Goal: Task Accomplishment & Management: Use online tool/utility

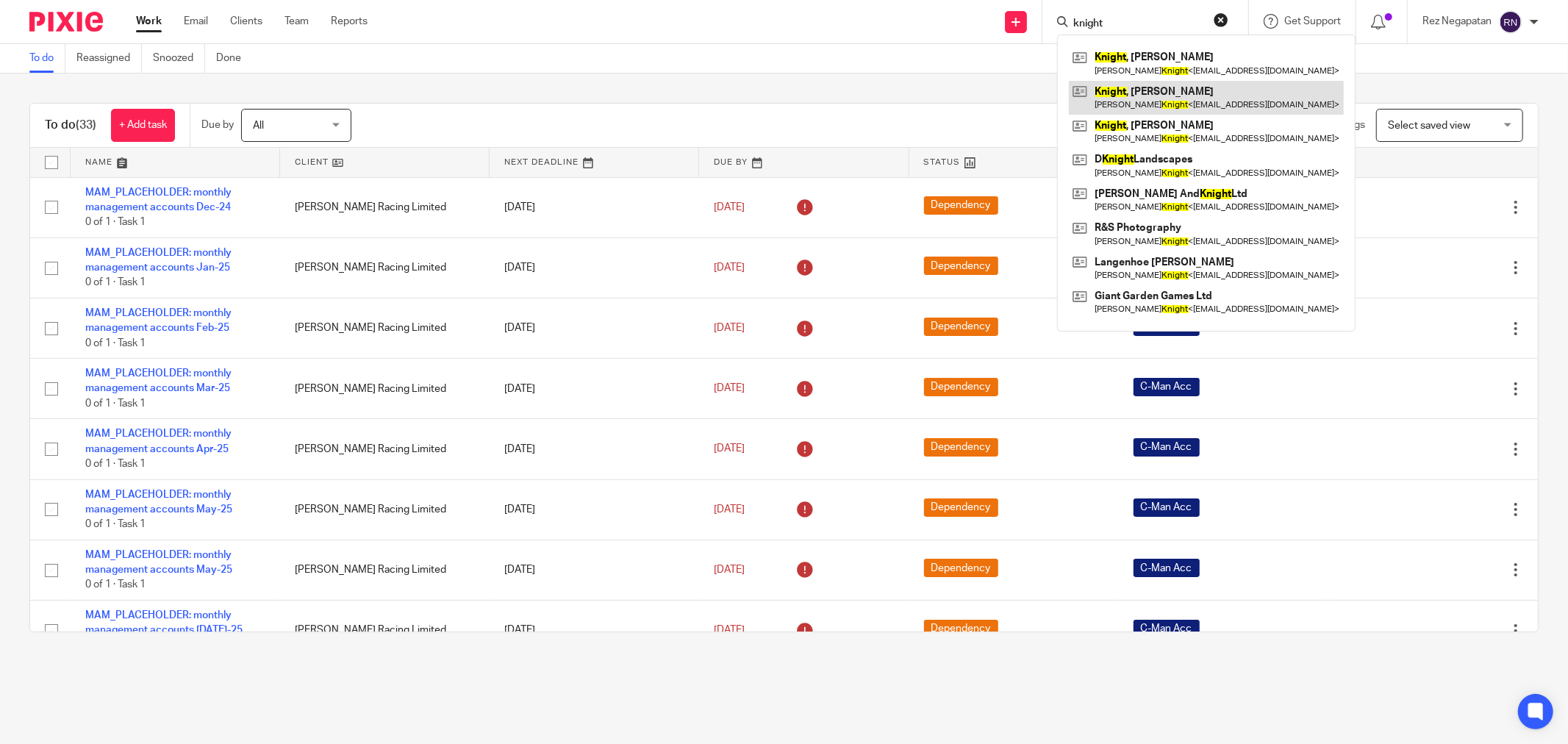
type input "knight"
click at [1115, 98] on link at bounding box center [1206, 97] width 275 height 34
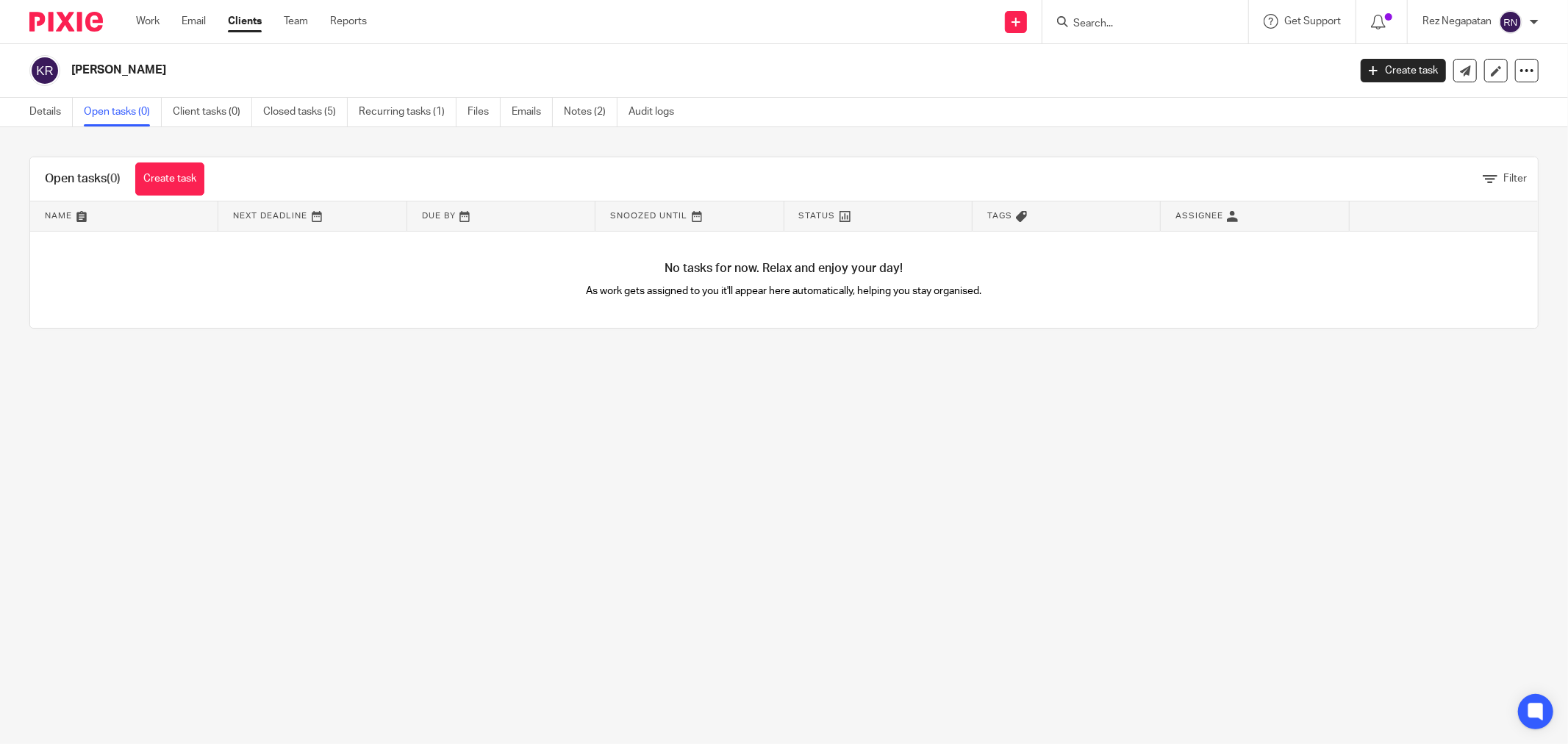
click at [1107, 26] on input "Search" at bounding box center [1137, 25] width 132 height 14
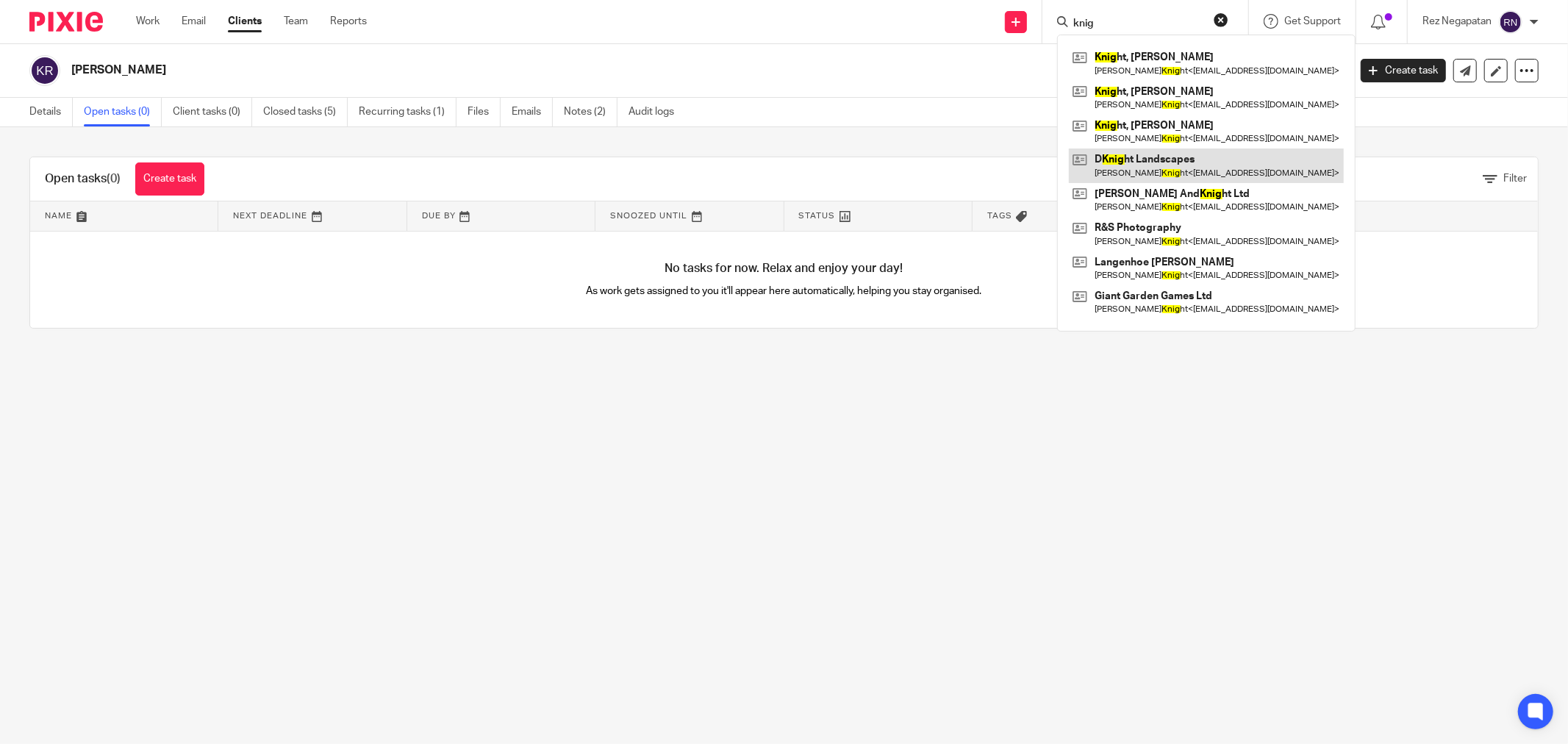
type input "knig"
click at [1099, 170] on link at bounding box center [1206, 165] width 275 height 34
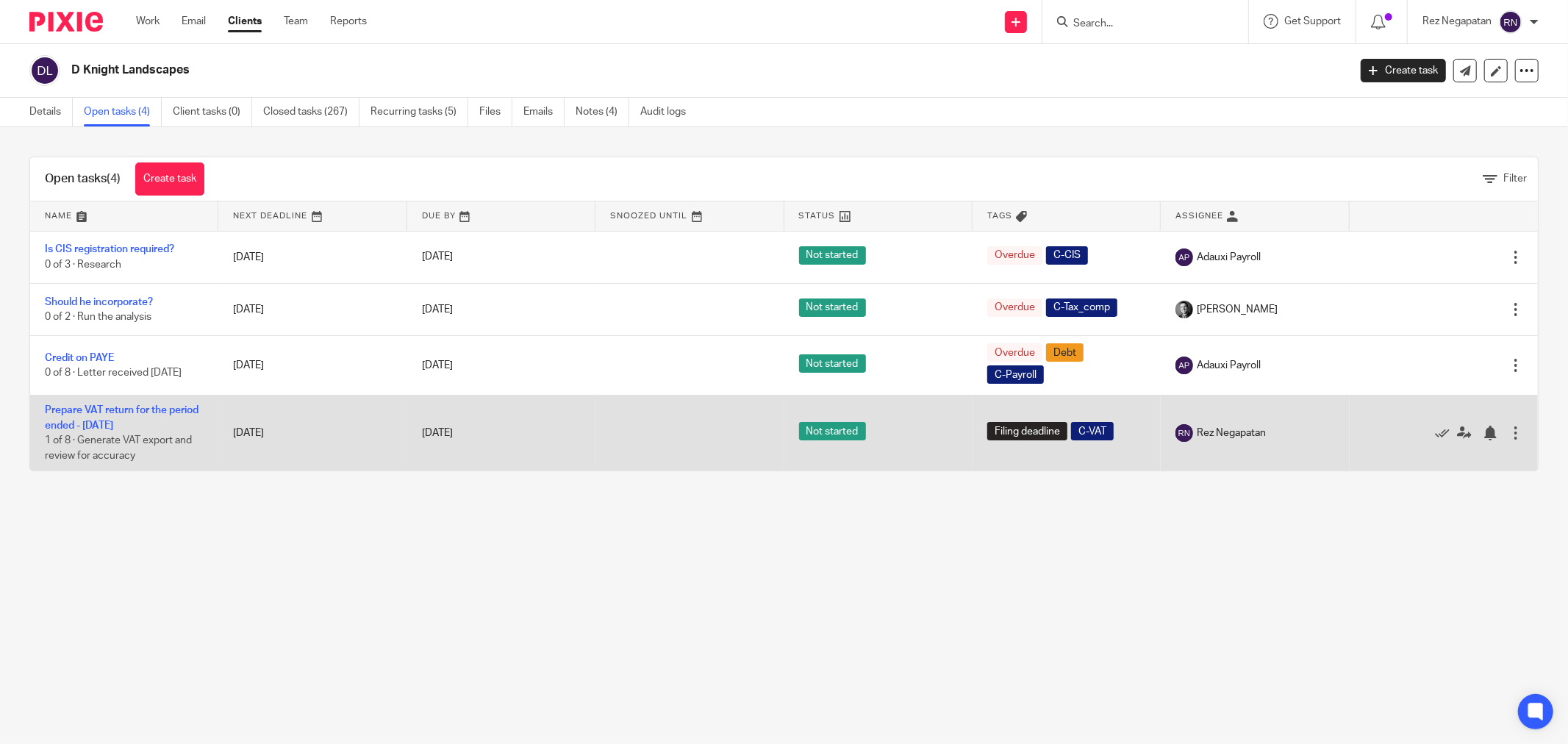
click at [120, 420] on td "Prepare VAT return for the period ended - September 30, 2025 1 of 8 · Generate …" at bounding box center [125, 433] width 188 height 75
click at [128, 427] on link "Prepare VAT return for the period ended - September 30, 2025" at bounding box center [121, 417] width 153 height 25
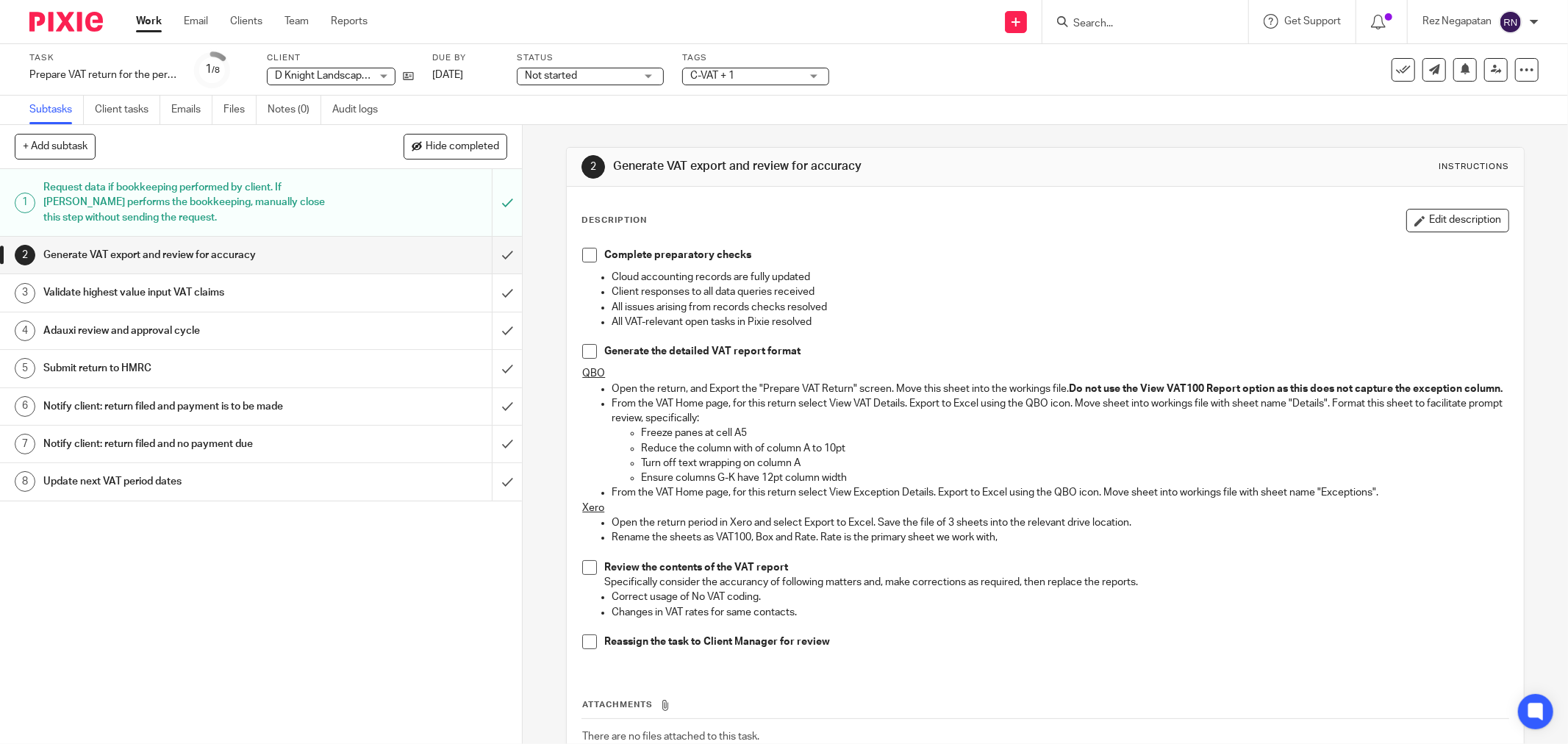
click at [645, 71] on div "Not started Not started" at bounding box center [590, 76] width 147 height 18
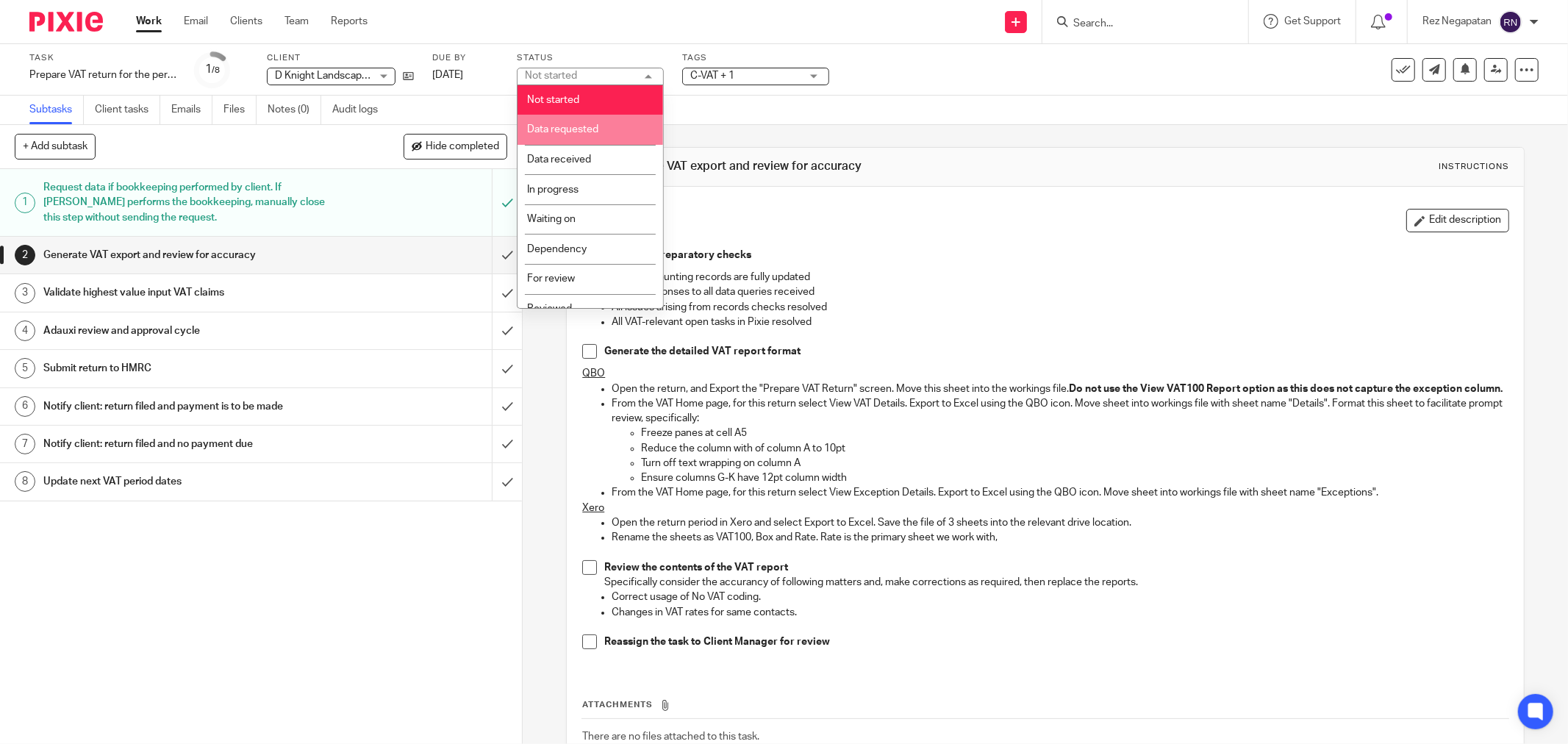
click at [615, 126] on li "Data requested" at bounding box center [591, 130] width 146 height 31
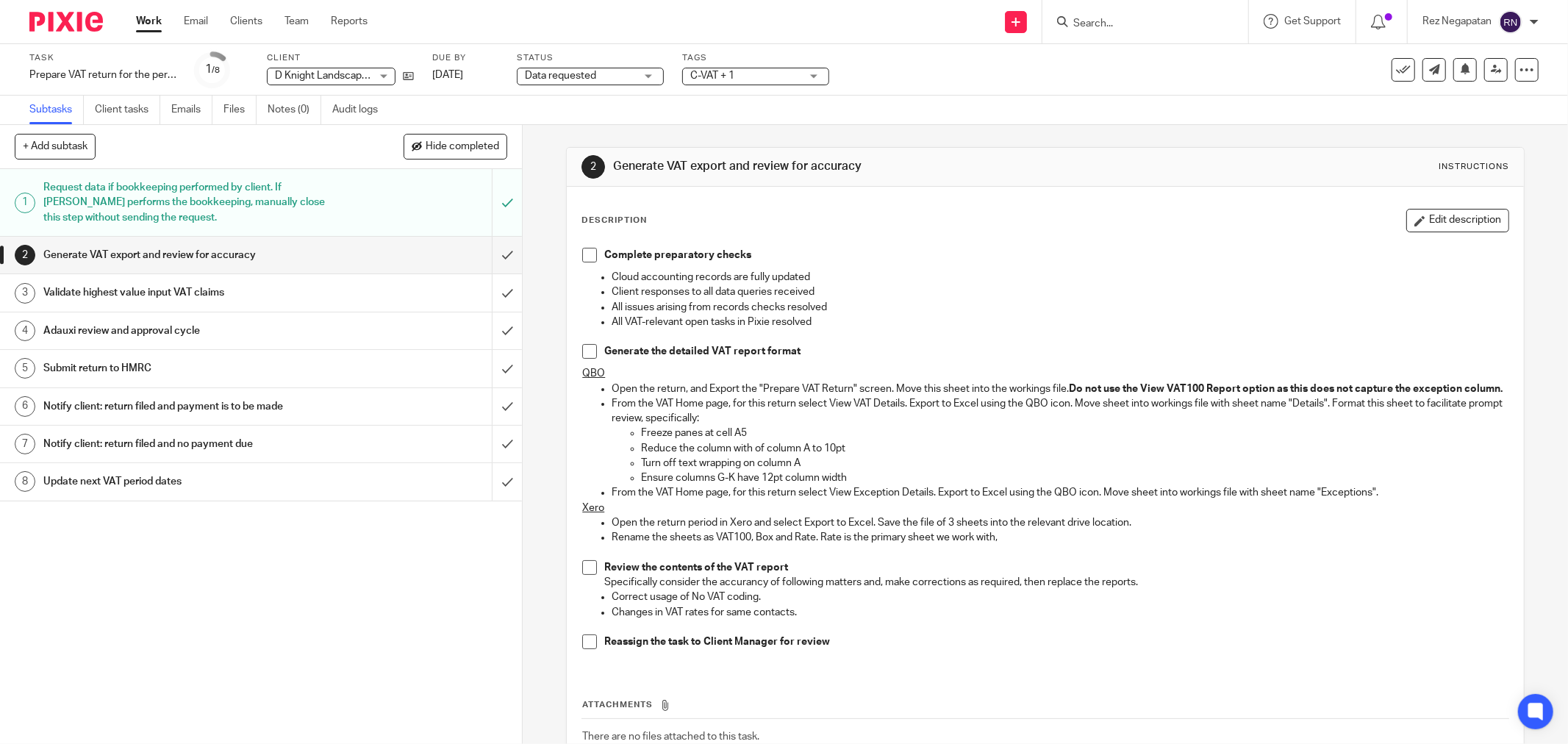
click at [887, 92] on div "Task Prepare VAT return for the period ended - September 30, 2025 Save Prepare …" at bounding box center [784, 69] width 1568 height 52
click at [1136, 32] on div at bounding box center [1145, 21] width 206 height 43
click at [1134, 23] on input "Search" at bounding box center [1137, 25] width 132 height 14
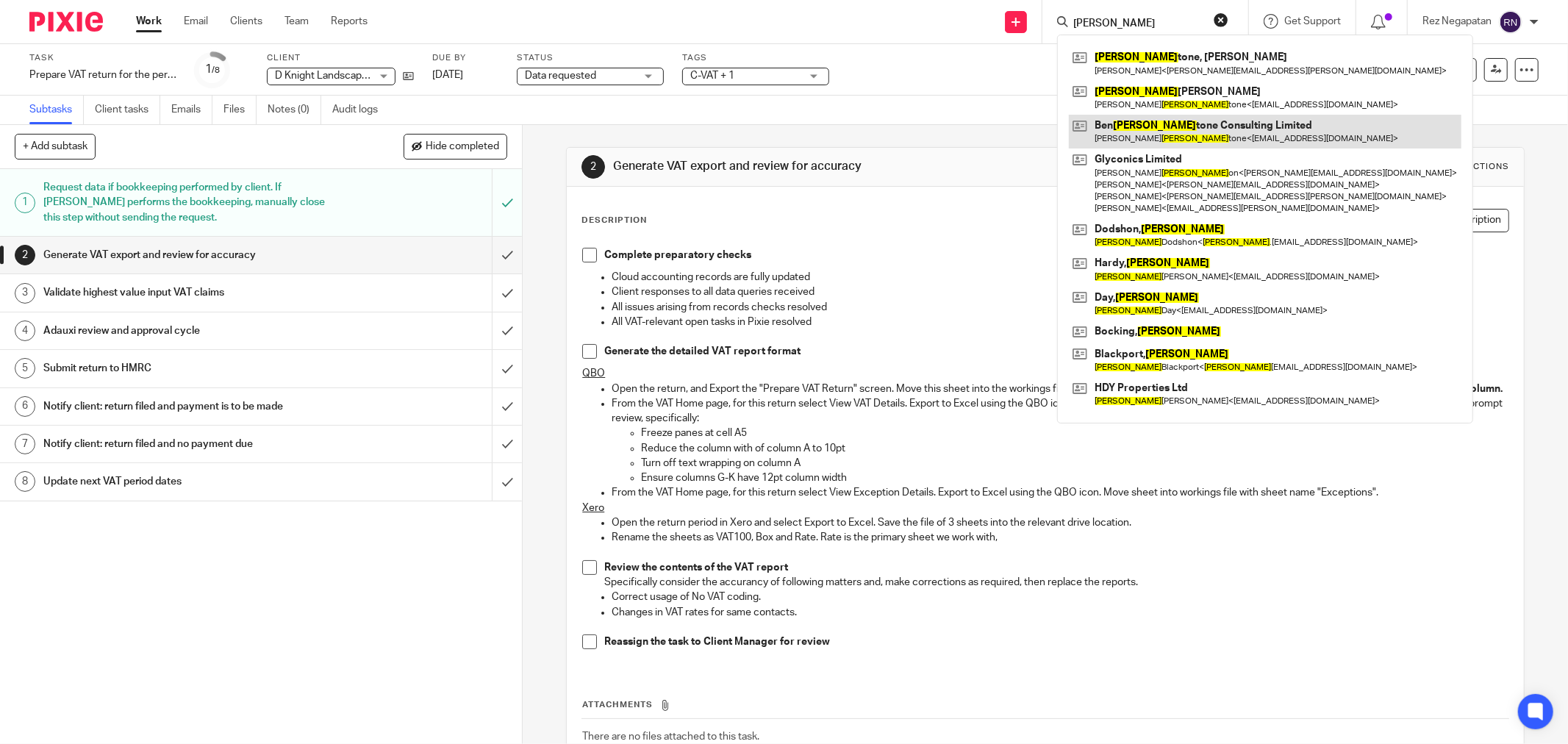
type input "ben johns"
click at [1219, 129] on link at bounding box center [1265, 131] width 392 height 34
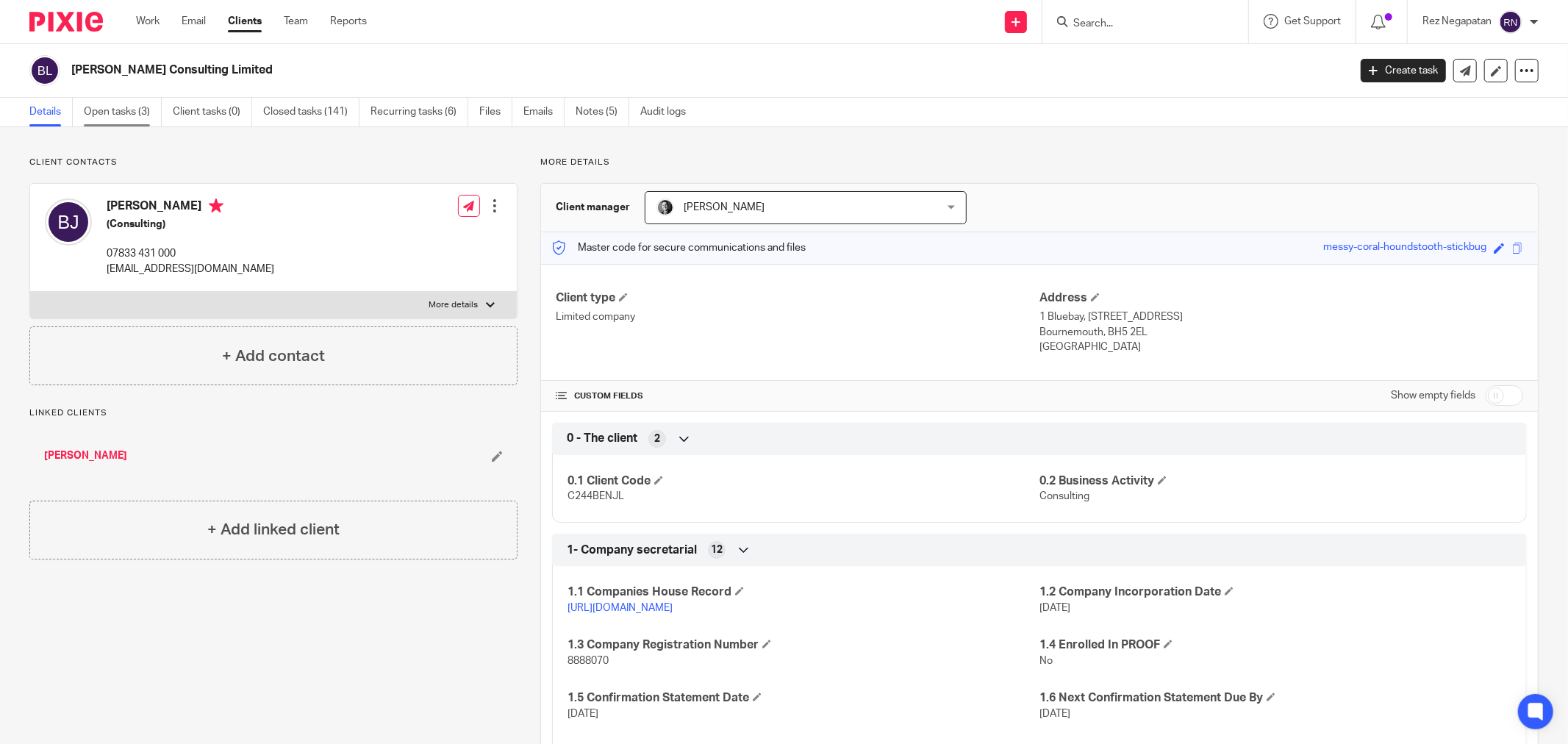
click at [136, 112] on link "Open tasks (3)" at bounding box center [123, 112] width 78 height 29
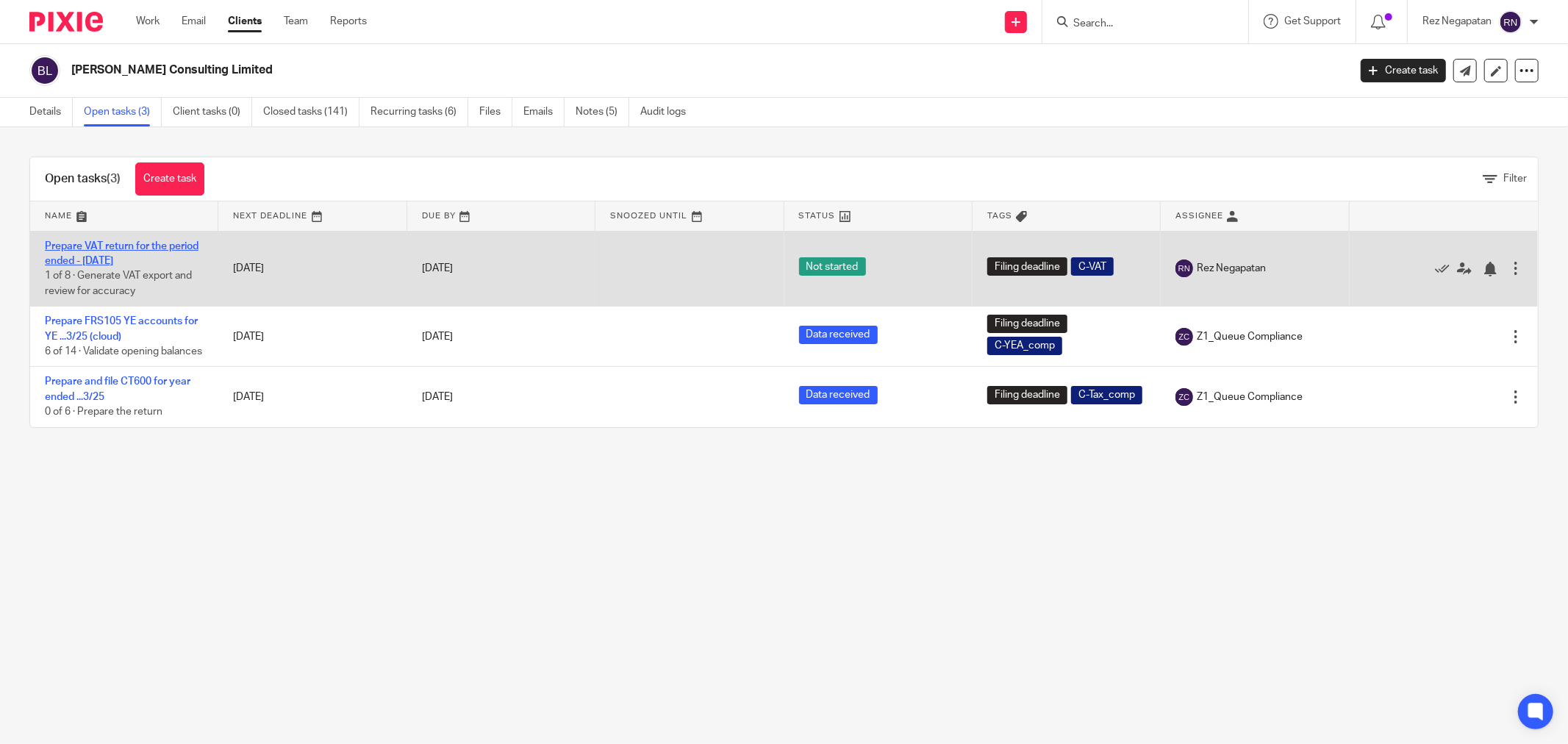
click at [118, 246] on link "Prepare VAT return for the period ended - [DATE]" at bounding box center [121, 253] width 153 height 25
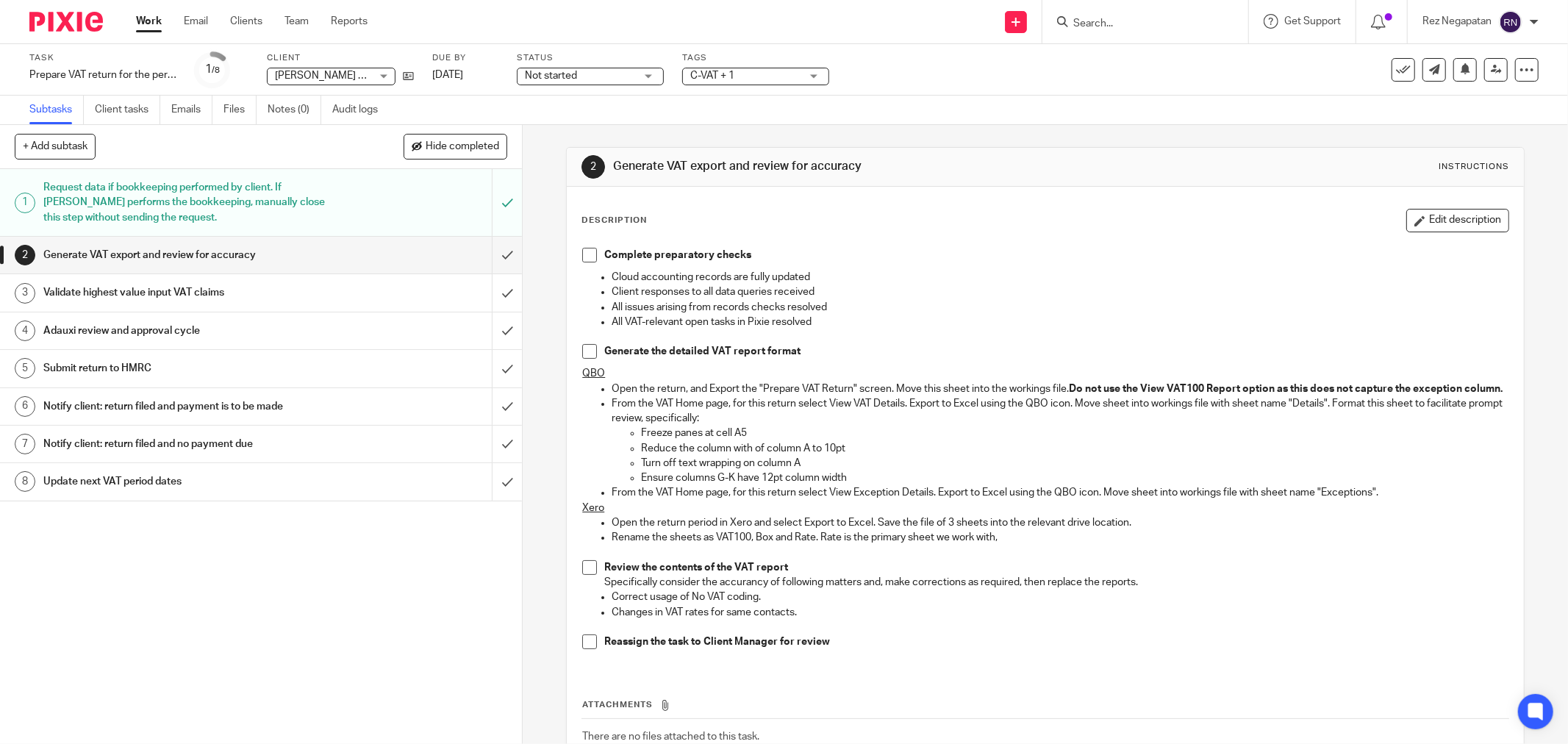
click at [642, 81] on div "Not started Not started" at bounding box center [590, 76] width 147 height 18
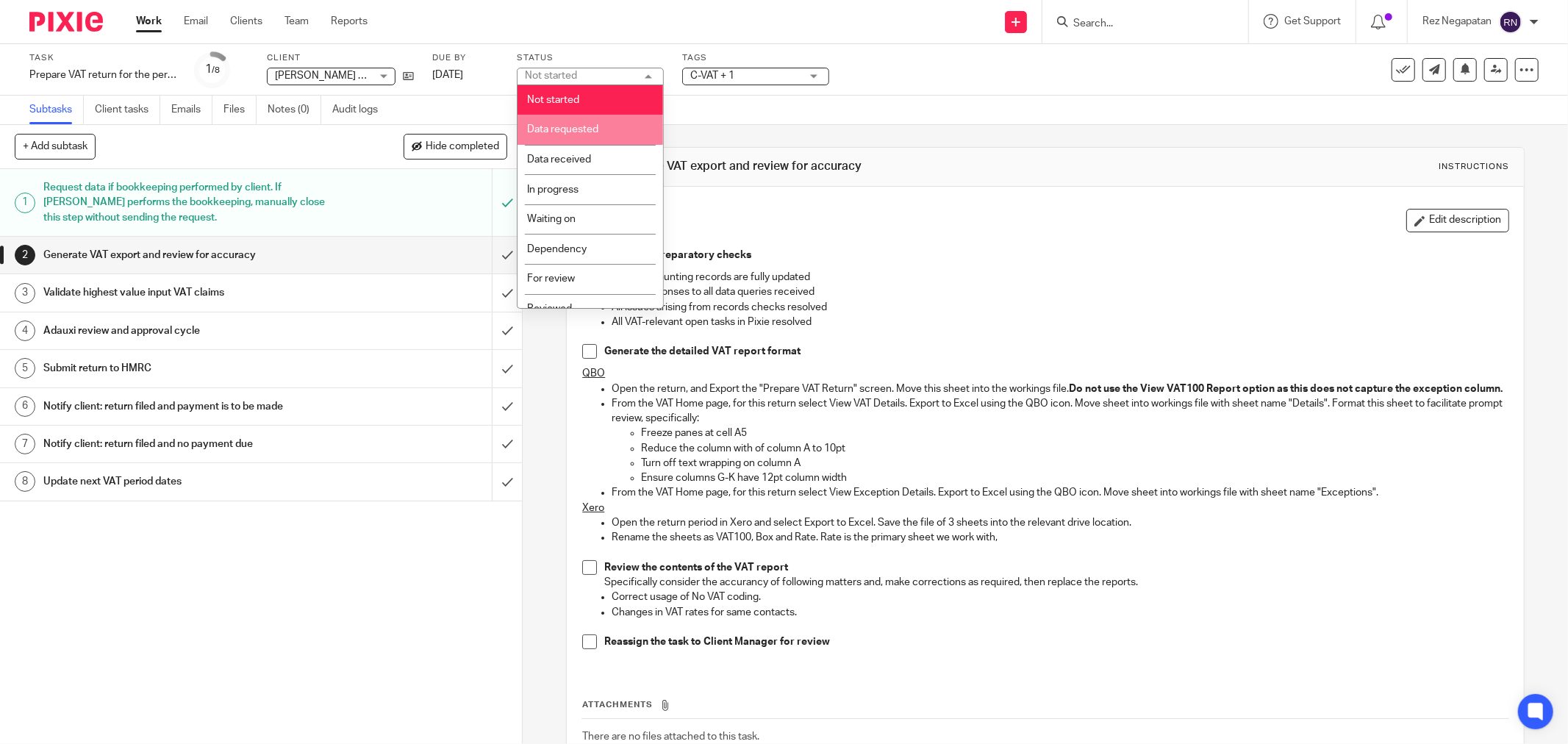
click at [599, 130] on li "Data requested" at bounding box center [591, 130] width 146 height 31
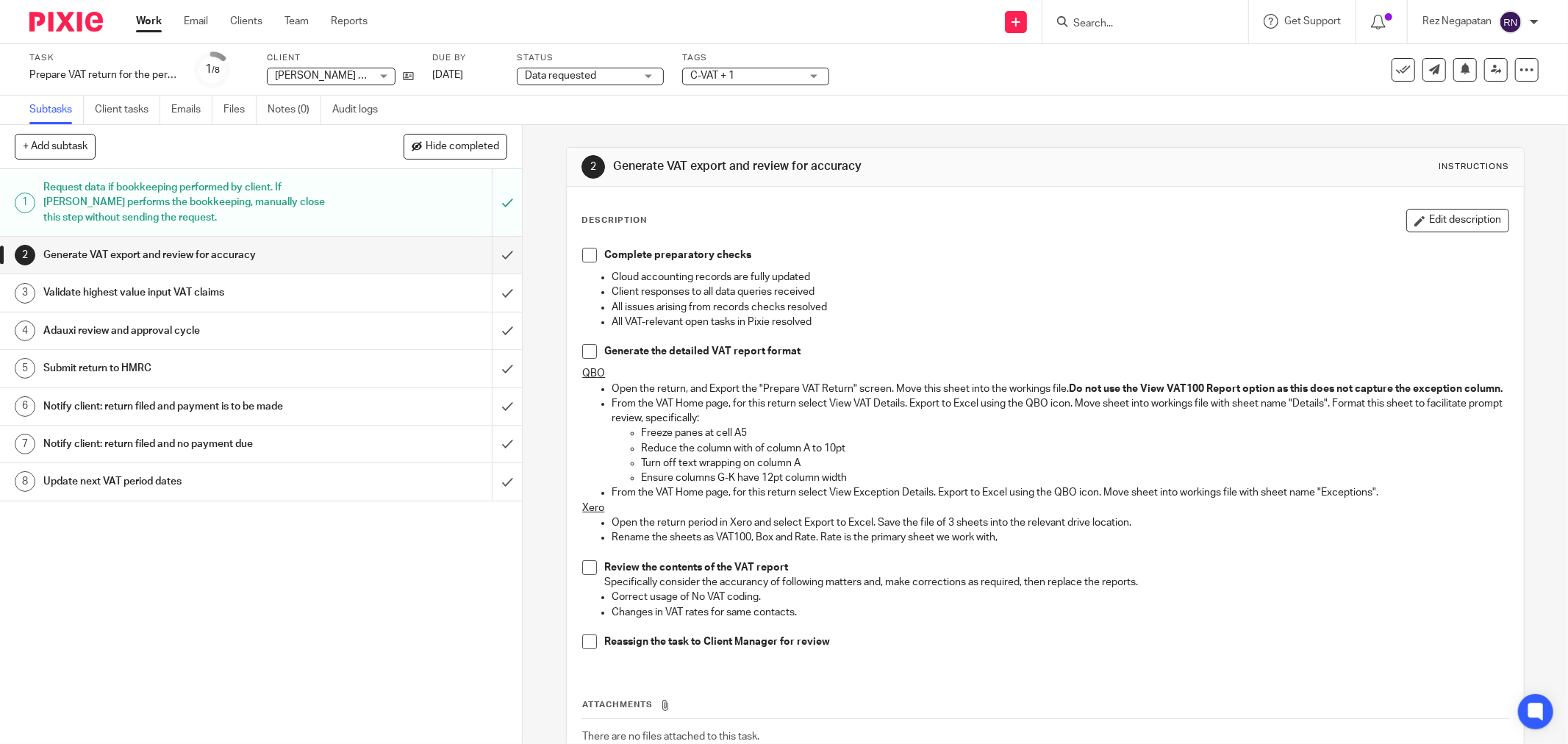
click at [954, 92] on div "Task Prepare VAT return for the period ended - [DATE] Save Prepare VAT return f…" at bounding box center [784, 69] width 1568 height 52
click at [1109, 19] on input "Search" at bounding box center [1137, 25] width 132 height 14
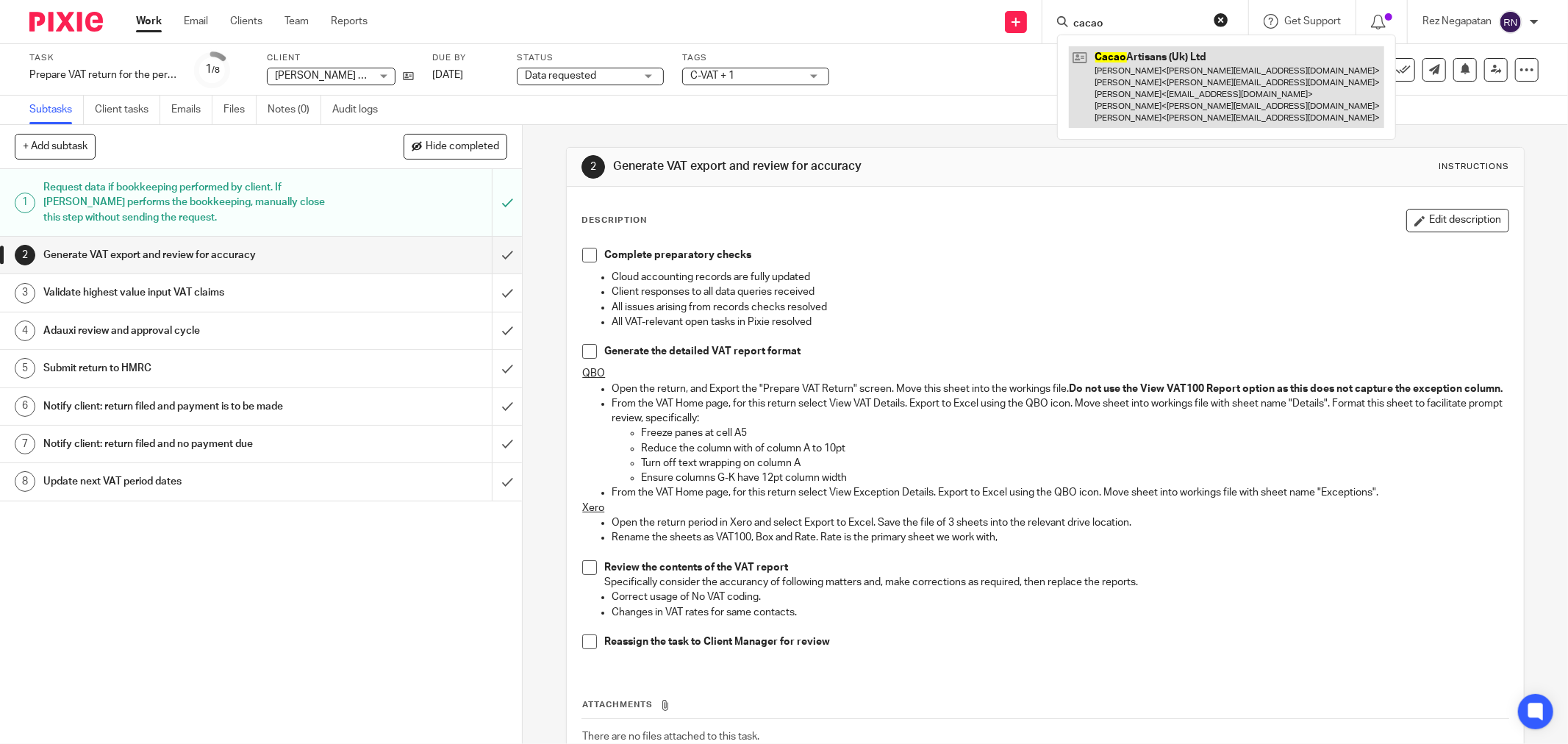
type input "cacao"
click at [1128, 82] on link at bounding box center [1226, 87] width 315 height 81
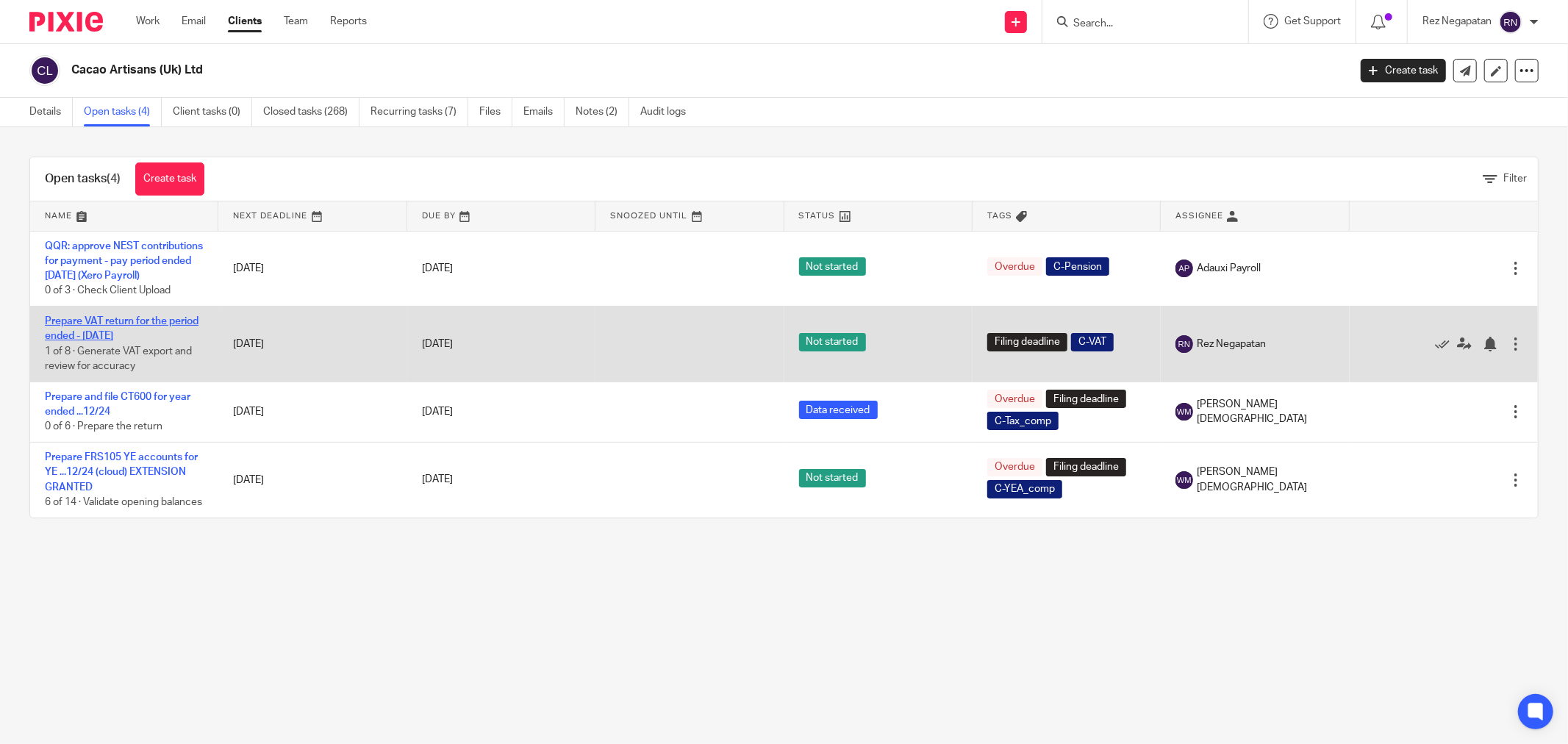
click at [115, 341] on link "Prepare VAT return for the period ended - [DATE]" at bounding box center [121, 328] width 153 height 25
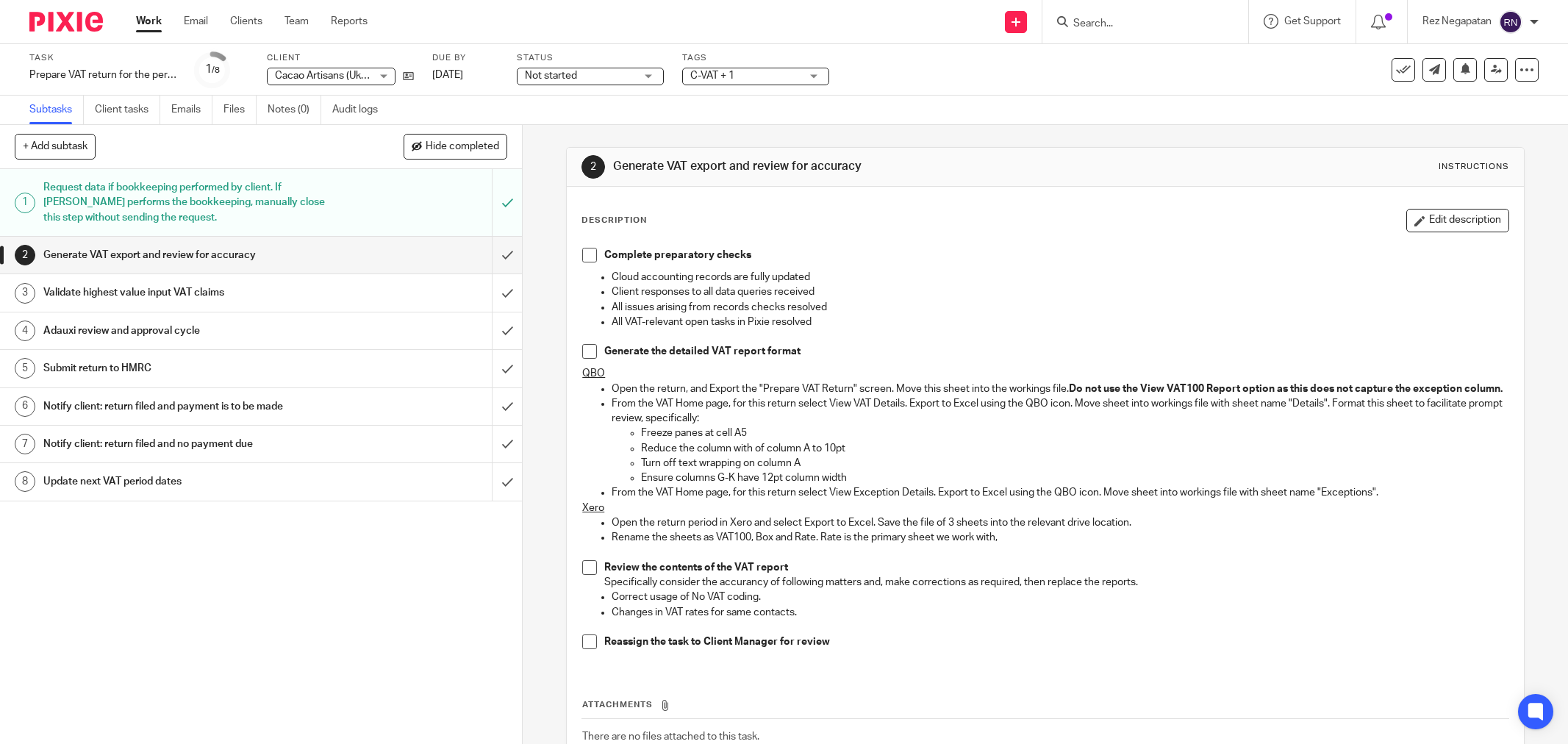
click at [650, 76] on div "Not started Not started" at bounding box center [590, 76] width 147 height 18
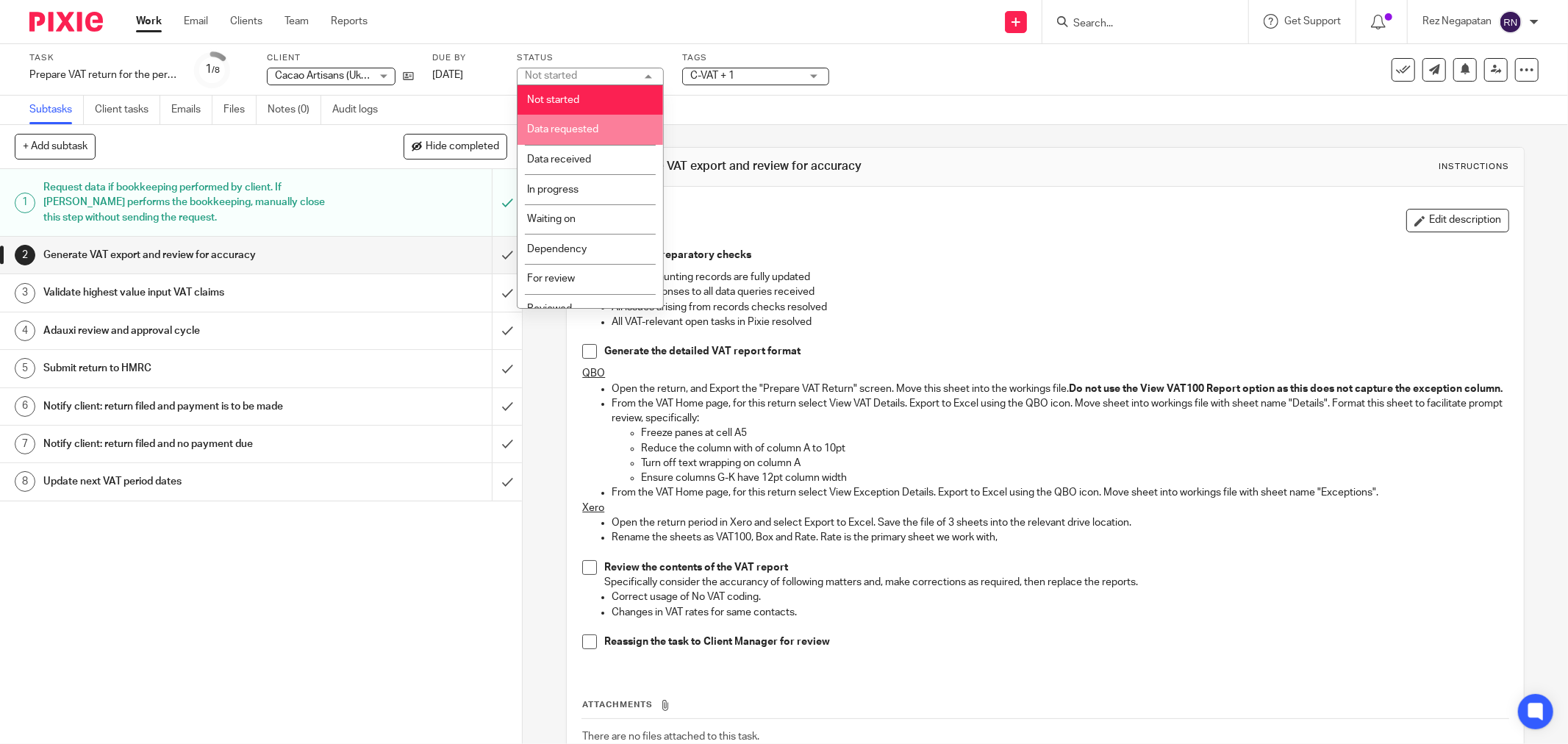
click at [591, 125] on li "Data requested" at bounding box center [591, 130] width 146 height 31
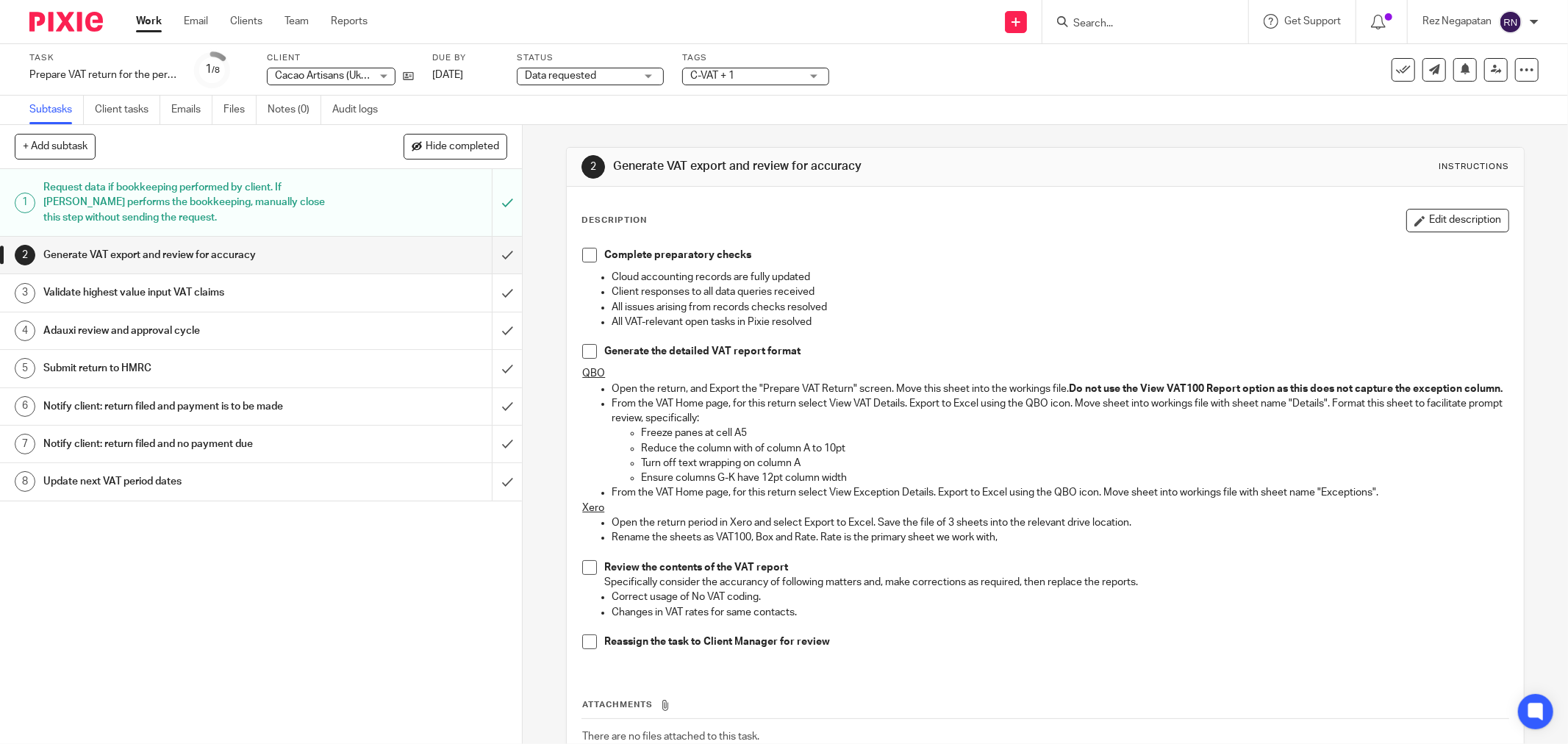
drag, startPoint x: 1129, startPoint y: 12, endPoint x: 1132, endPoint y: 25, distance: 13.3
click at [1130, 17] on form at bounding box center [1149, 22] width 157 height 19
click at [1132, 24] on input "Search" at bounding box center [1137, 25] width 132 height 14
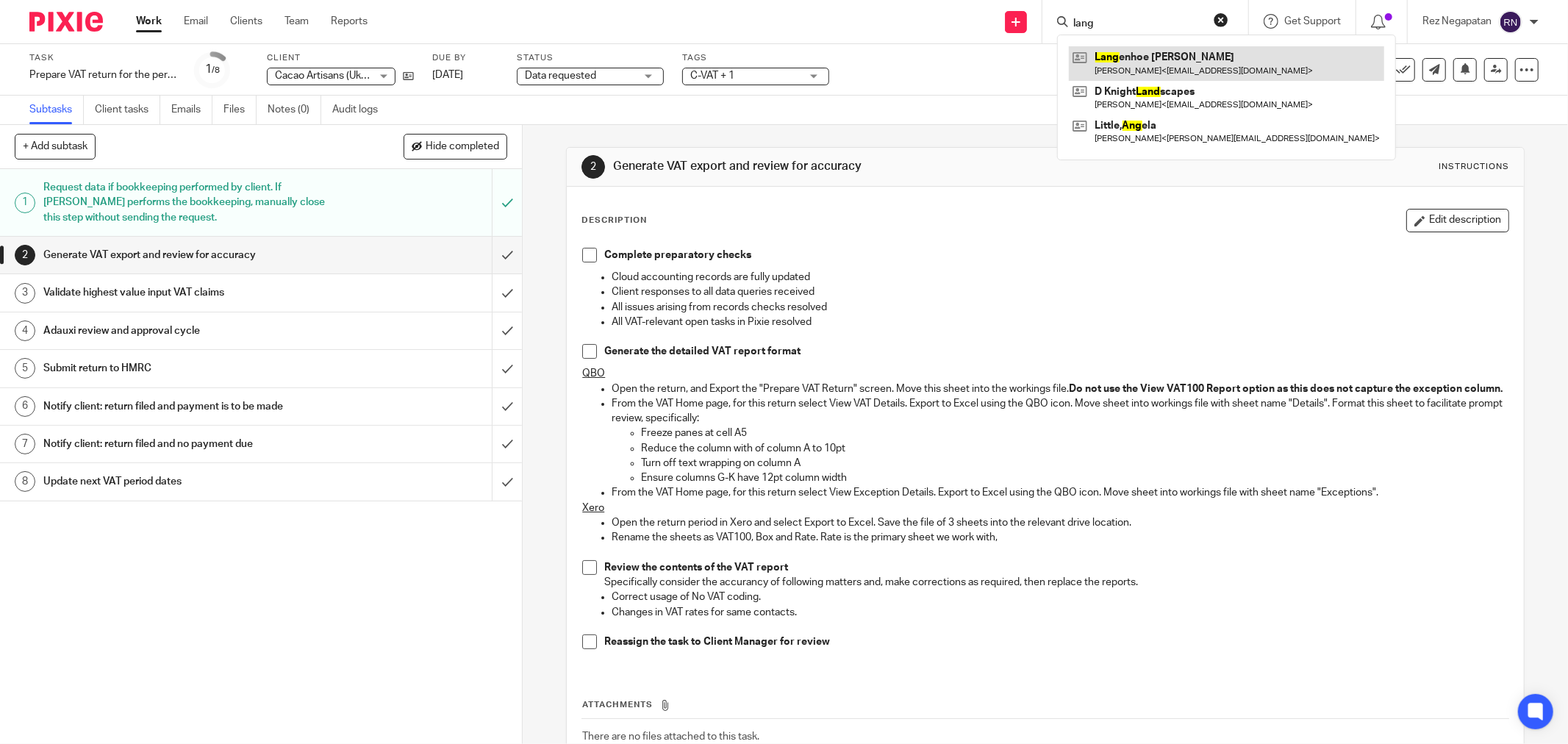
type input "lang"
click at [1155, 55] on link at bounding box center [1226, 64] width 315 height 34
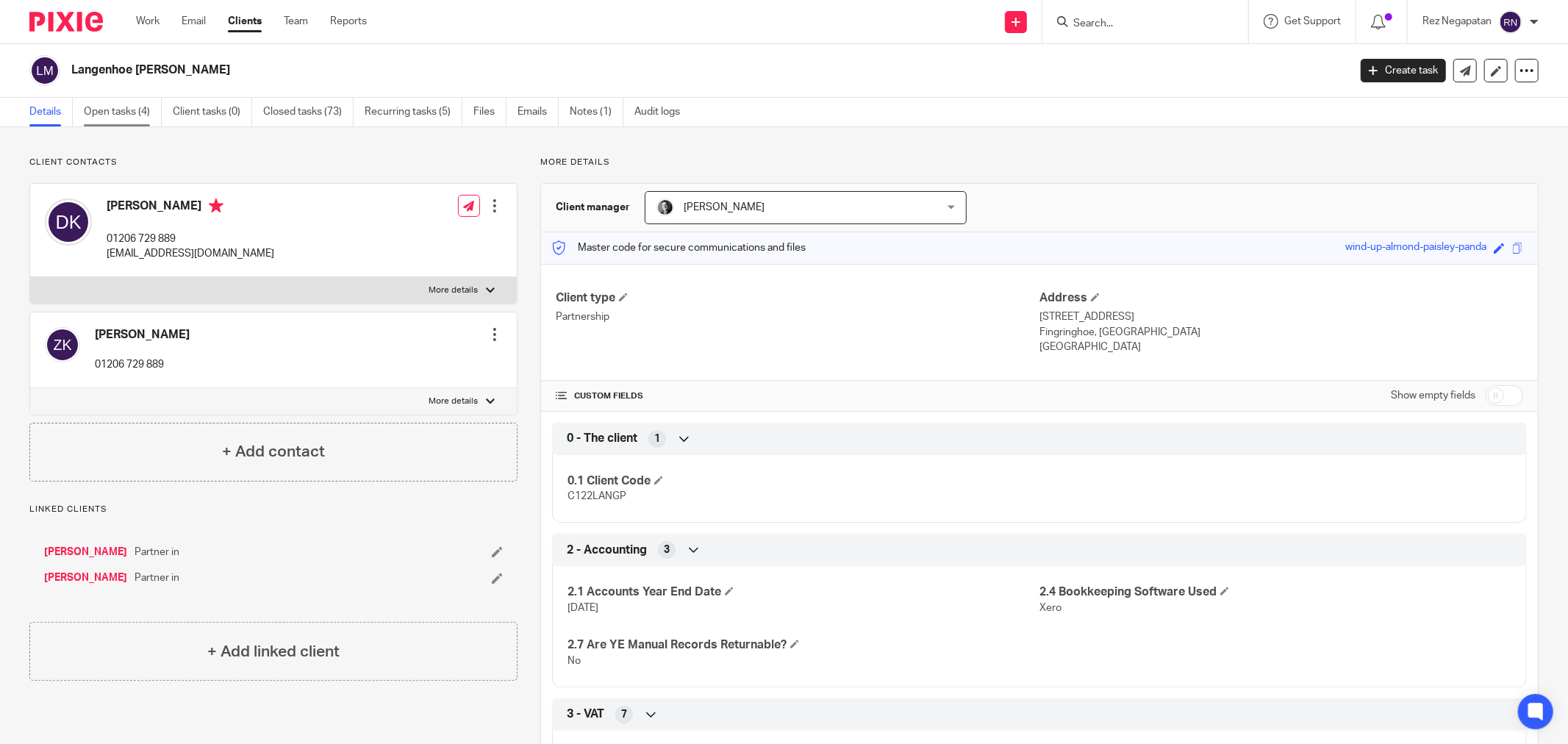
click at [128, 112] on link "Open tasks (4)" at bounding box center [123, 112] width 78 height 29
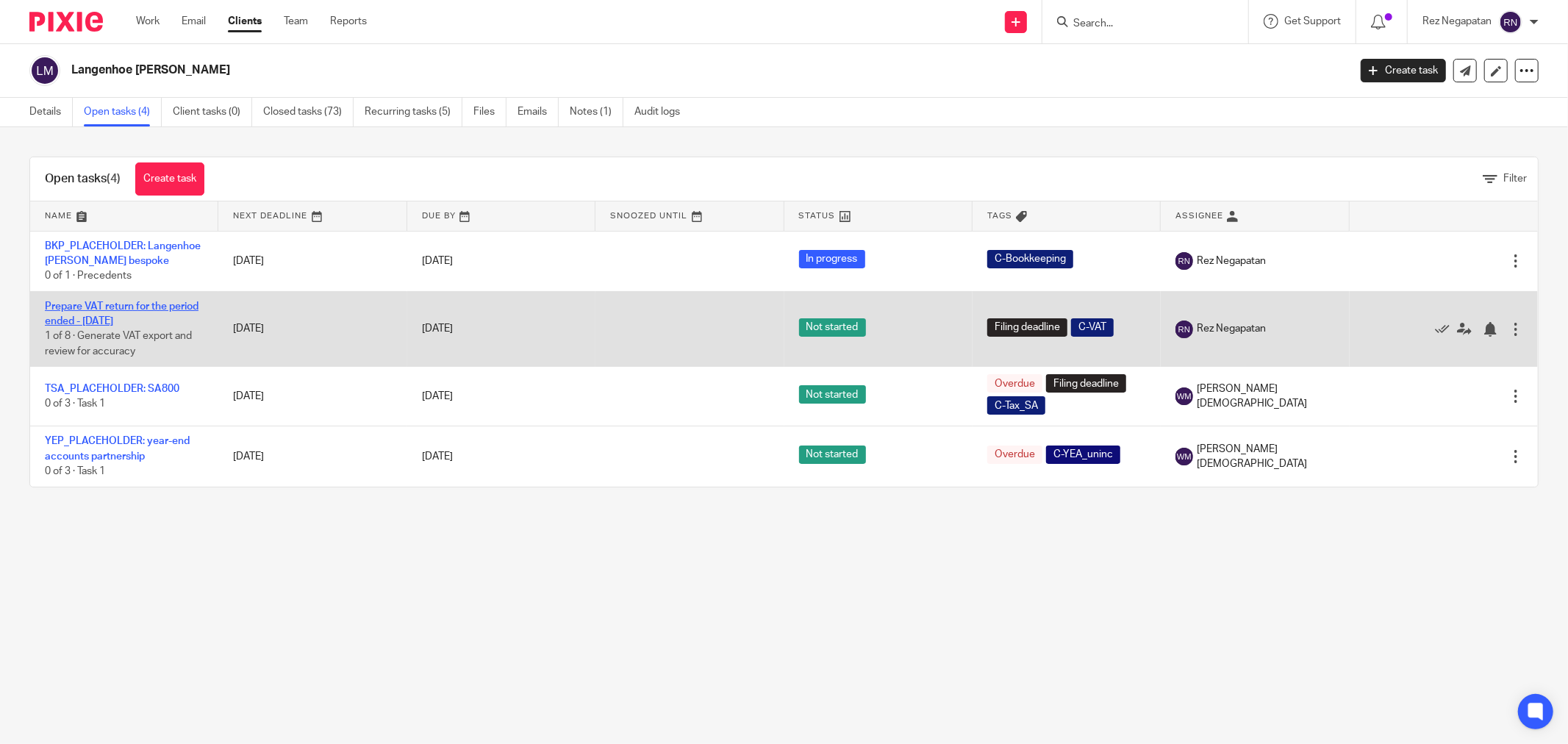
click at [84, 318] on link "Prepare VAT return for the period ended - [DATE]" at bounding box center [121, 314] width 153 height 25
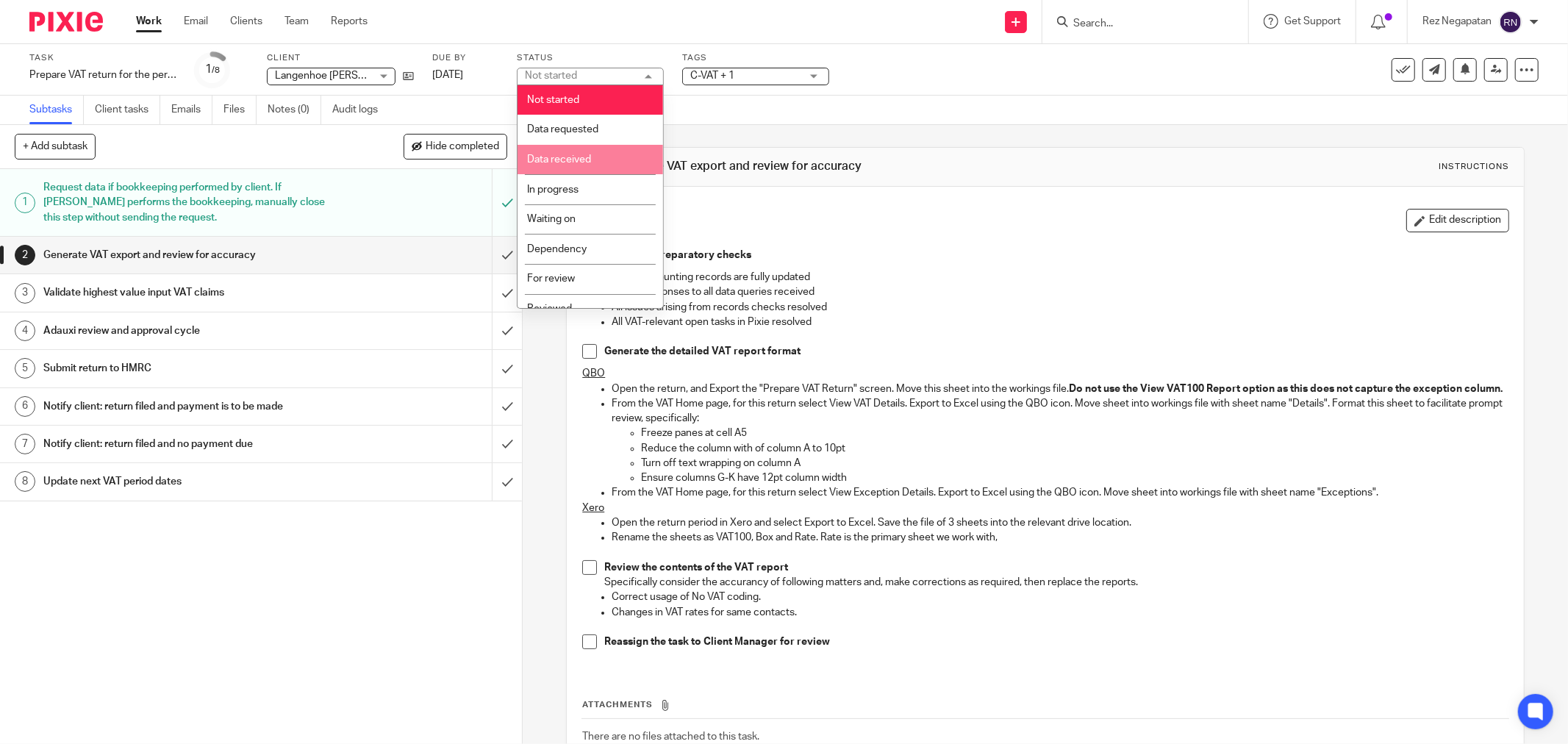
click at [598, 169] on li "Data received" at bounding box center [591, 160] width 146 height 31
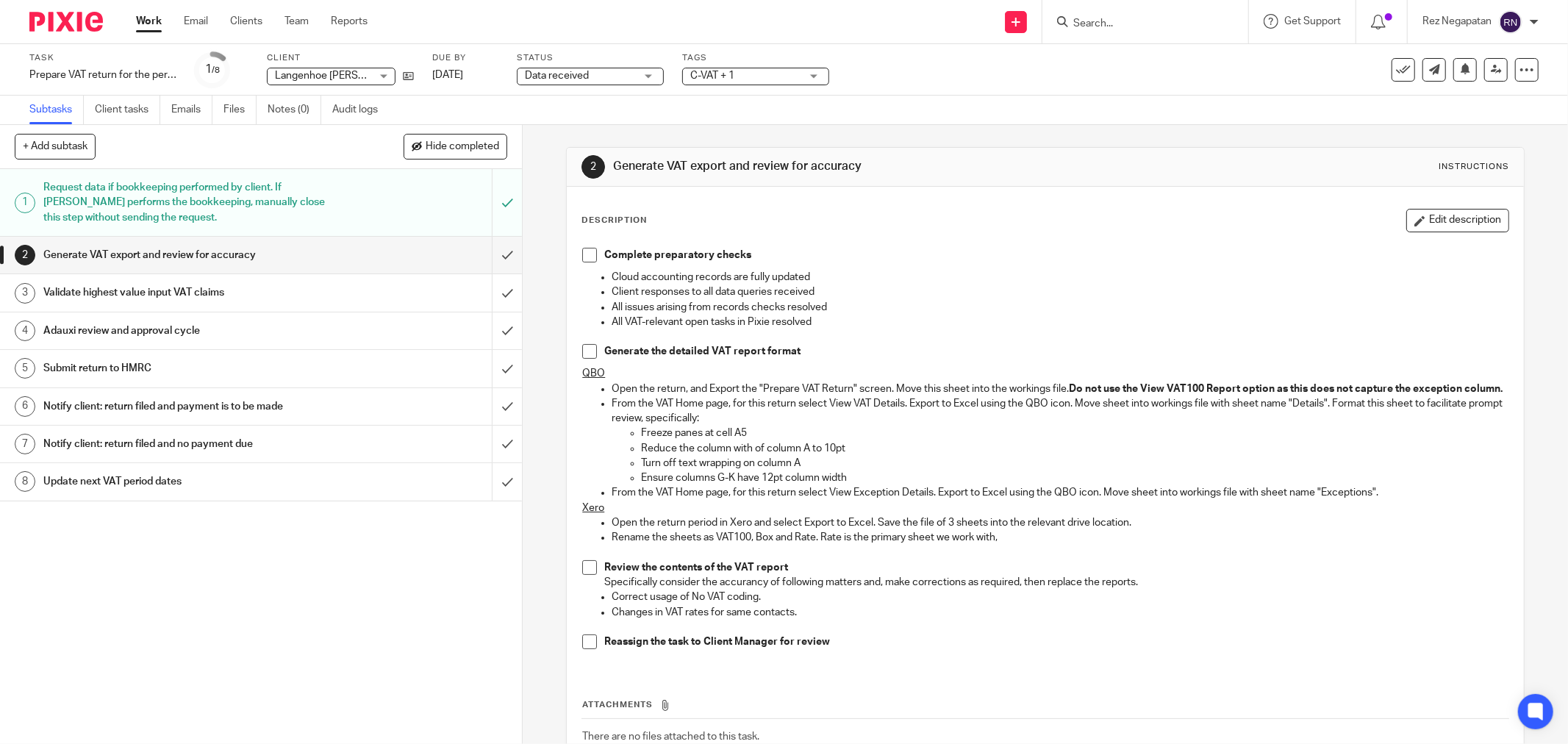
click at [920, 60] on div "Task Prepare VAT return for the period ended - [DATE] Save Prepare VAT return f…" at bounding box center [659, 70] width 1258 height 36
